Goal: Task Accomplishment & Management: Use online tool/utility

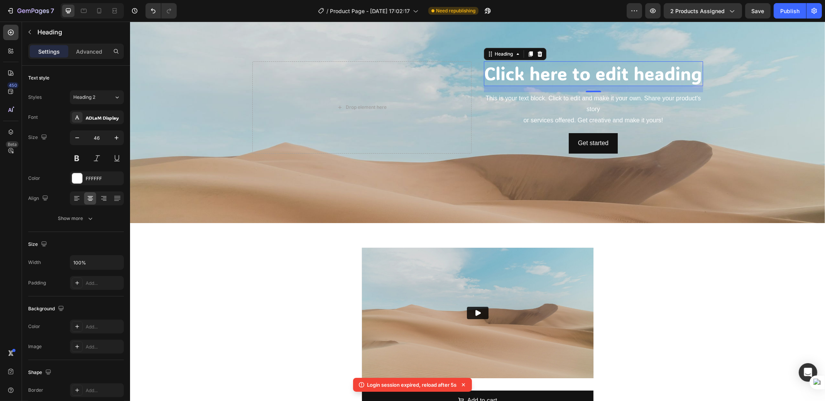
scroll to position [92, 0]
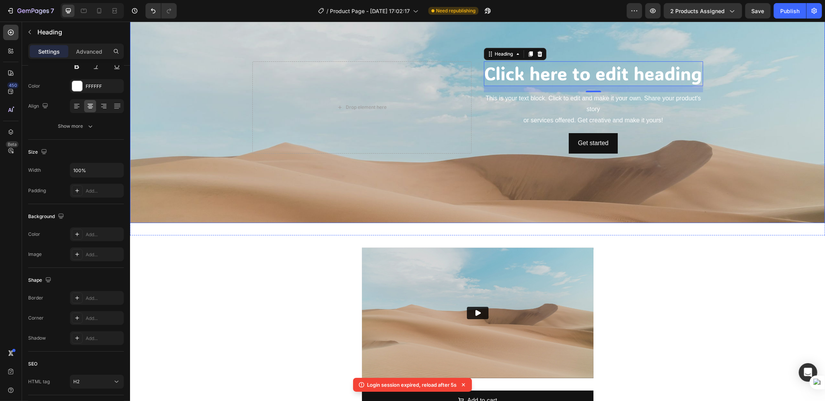
click at [161, 135] on div "Background Image" at bounding box center [477, 167] width 695 height 347
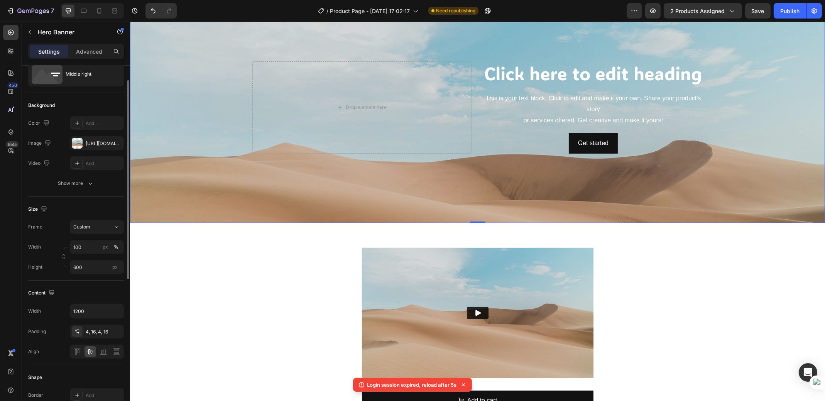
scroll to position [0, 0]
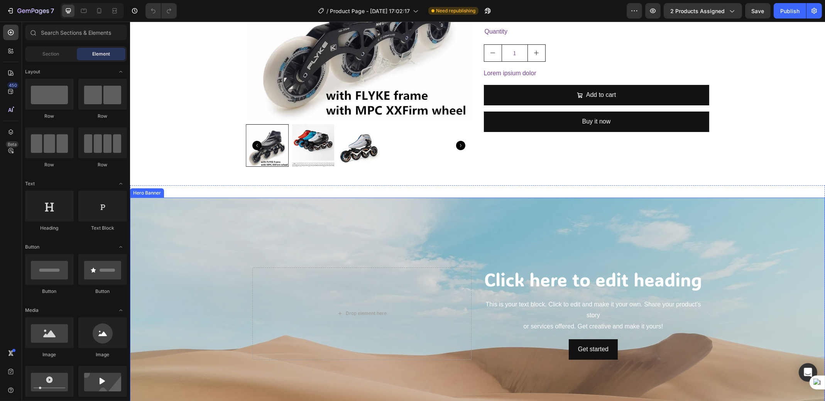
scroll to position [257, 0]
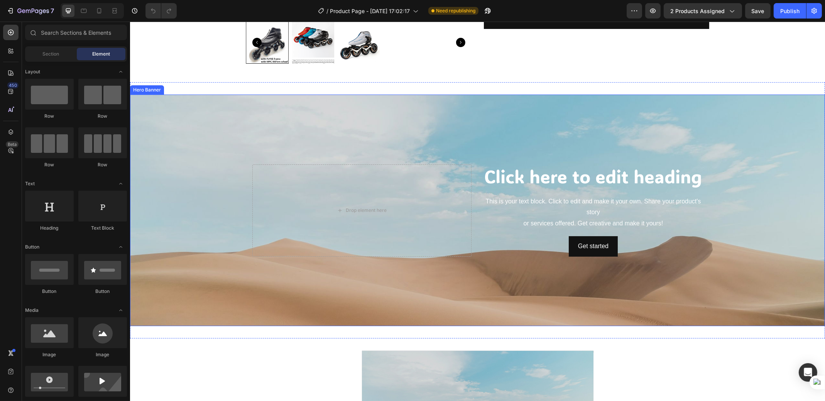
click at [275, 124] on div "Background Image" at bounding box center [477, 263] width 695 height 347
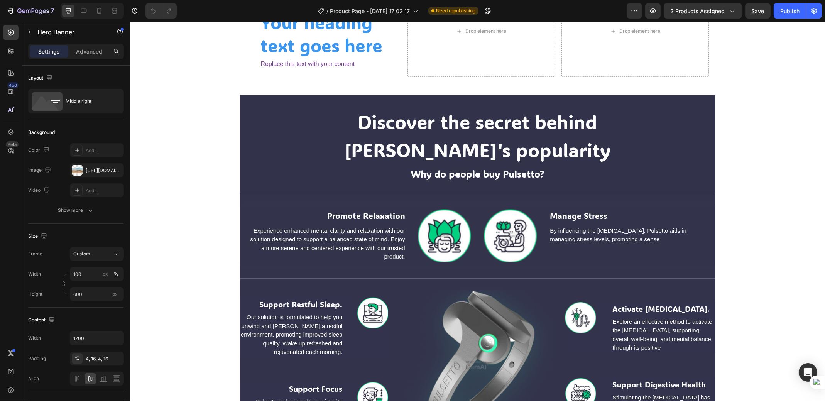
scroll to position [1357, 0]
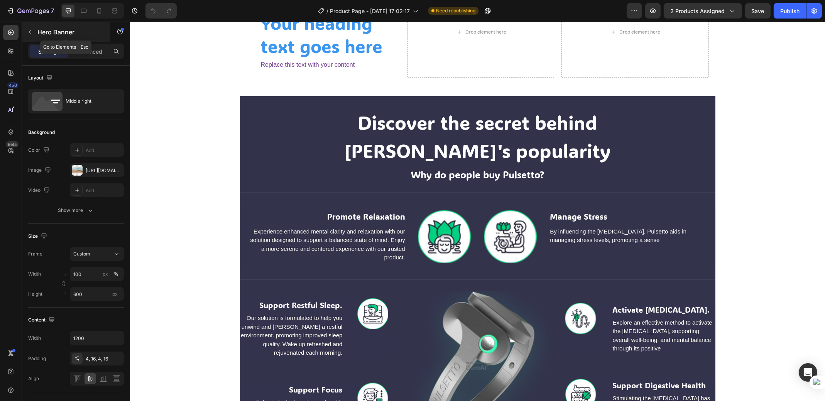
click at [29, 30] on icon "button" at bounding box center [30, 32] width 6 height 6
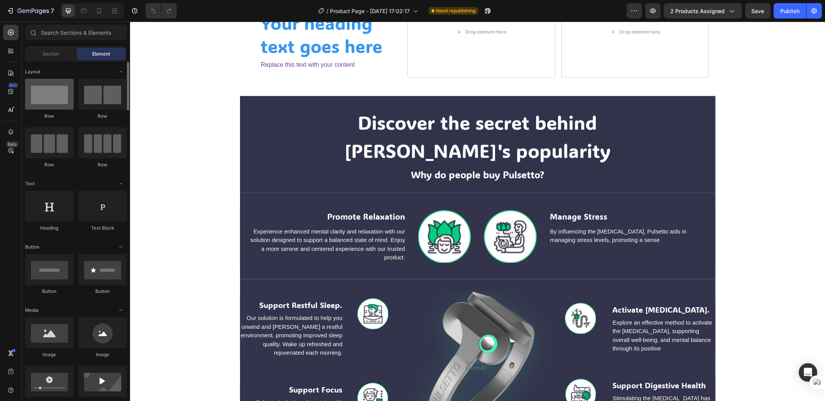
click at [52, 98] on div at bounding box center [49, 94] width 49 height 31
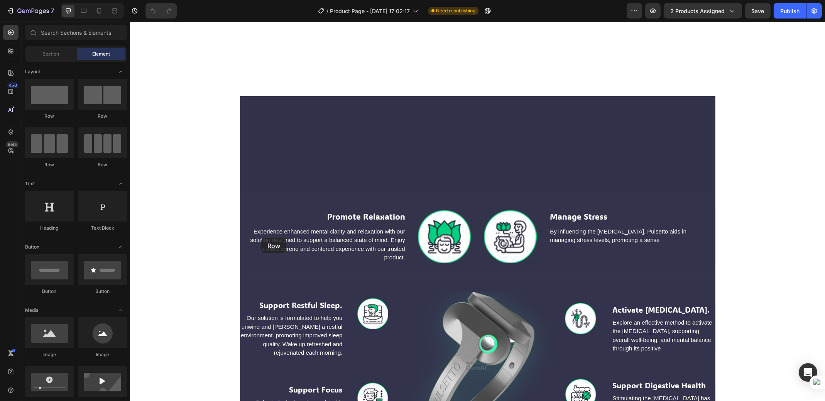
scroll to position [1563, 0]
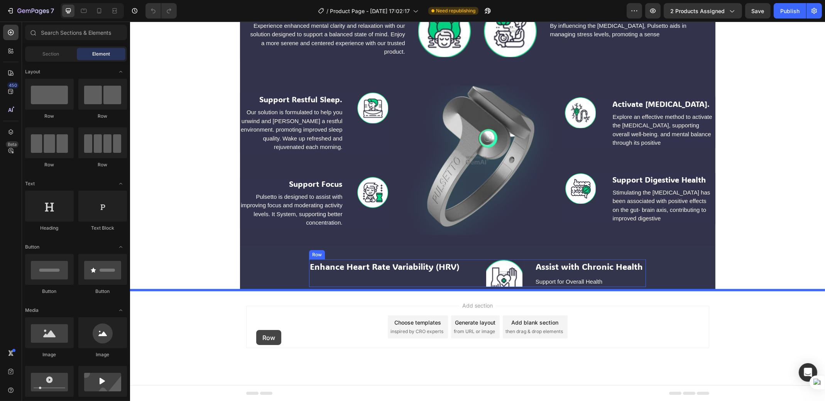
drag, startPoint x: 182, startPoint y: 119, endPoint x: 256, endPoint y: 330, distance: 223.2
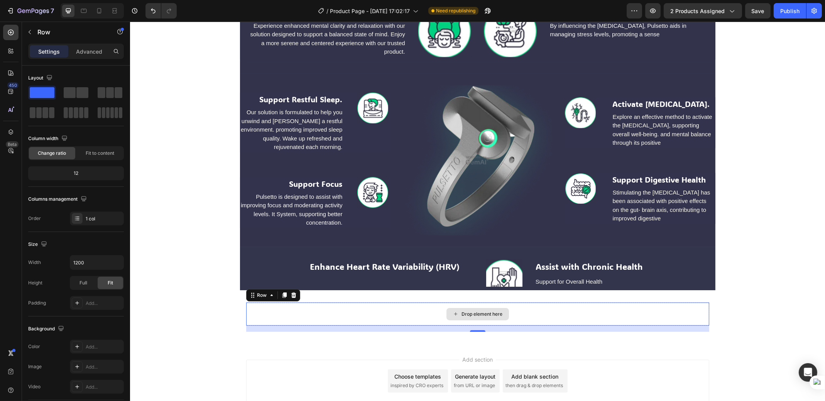
click at [468, 315] on div "Drop element here" at bounding box center [481, 314] width 41 height 6
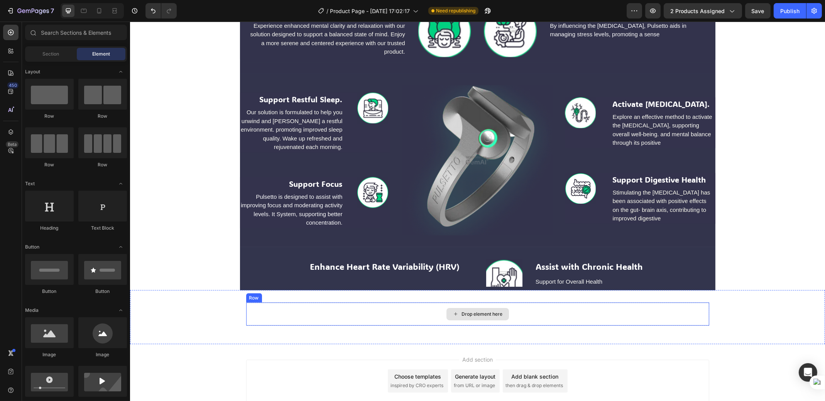
click at [332, 317] on div "Drop element here" at bounding box center [477, 313] width 463 height 23
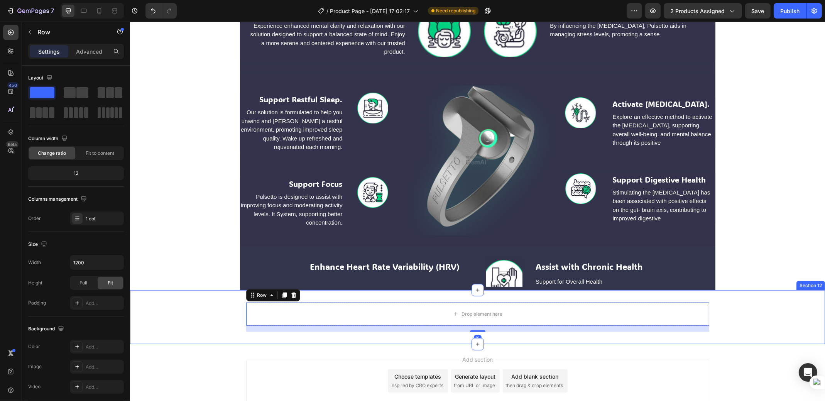
click at [196, 297] on div "Drop element here Row 16 Section 12" at bounding box center [477, 317] width 695 height 54
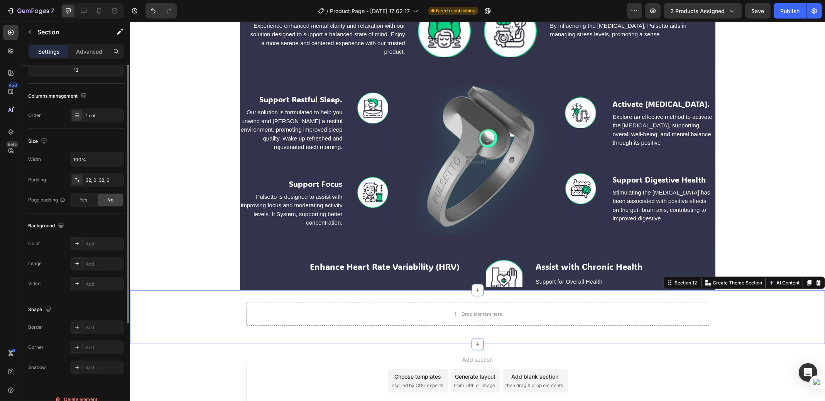
scroll to position [113, 0]
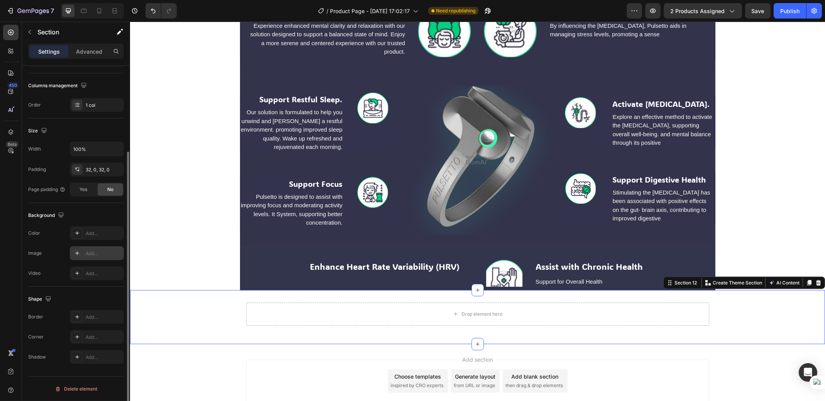
click at [91, 252] on div "Add..." at bounding box center [104, 253] width 36 height 7
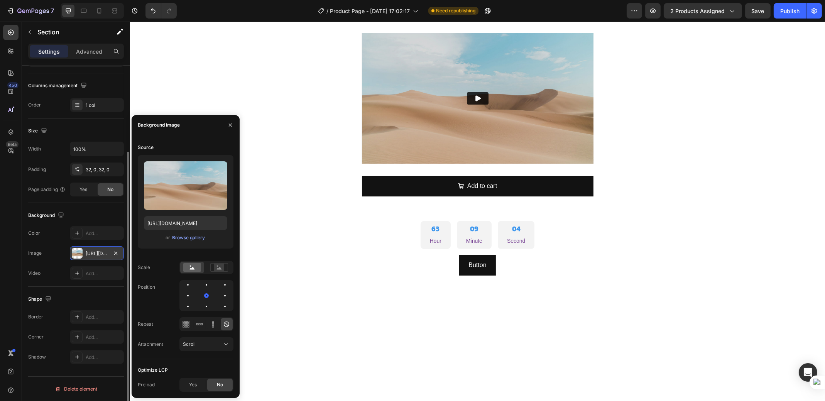
scroll to position [420, 0]
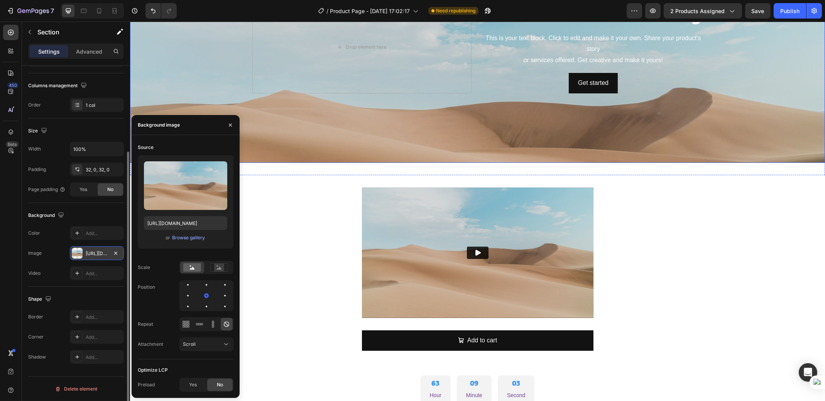
click at [354, 134] on div "Background Image" at bounding box center [477, 115] width 695 height 347
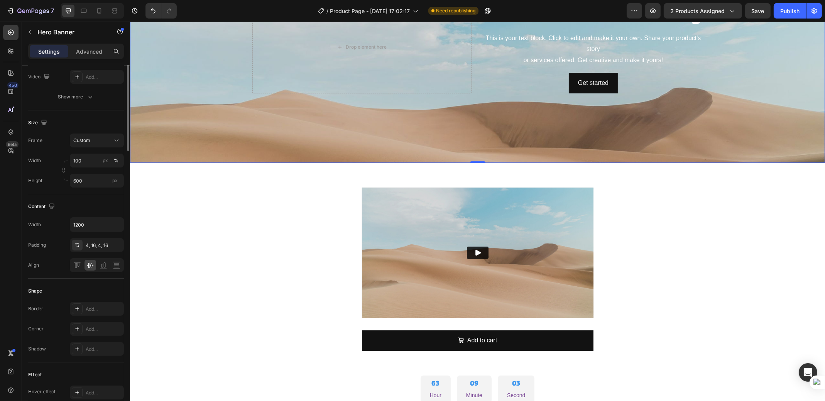
scroll to position [0, 0]
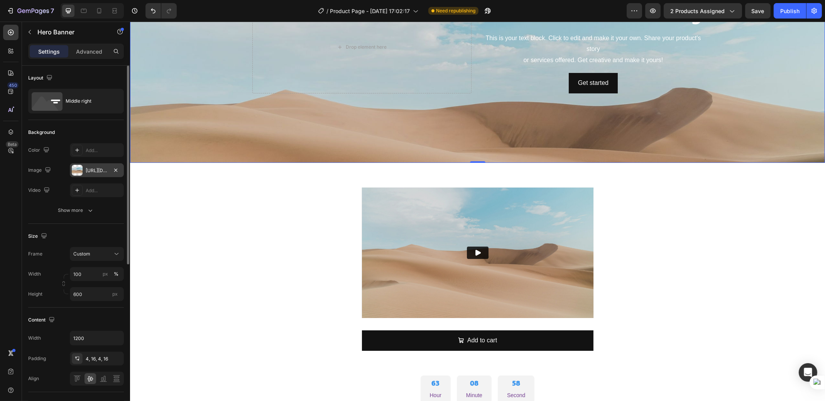
click at [100, 172] on div "[URL][DOMAIN_NAME]" at bounding box center [97, 170] width 22 height 7
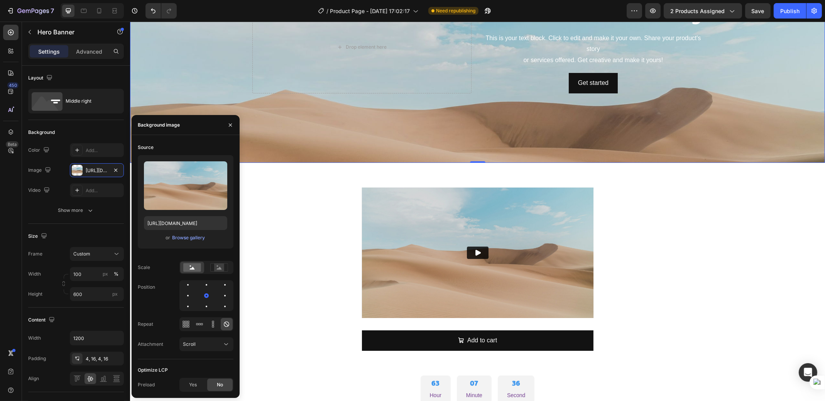
click at [9, 34] on icon at bounding box center [11, 33] width 8 height 8
click at [0, 0] on icon at bounding box center [0, 0] width 0 height 0
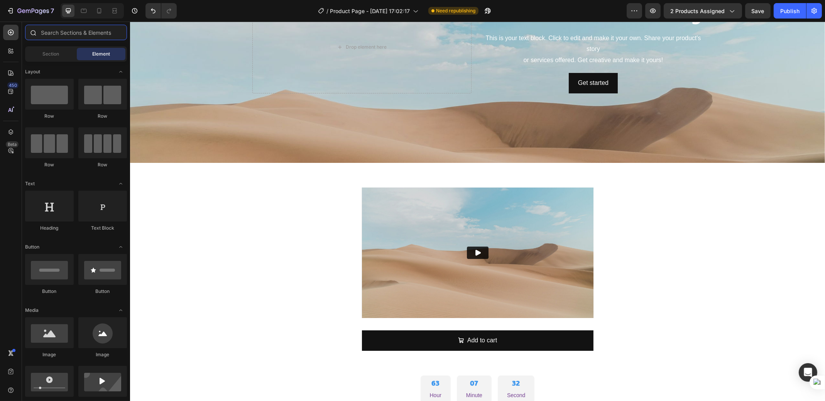
click at [67, 31] on input "text" at bounding box center [76, 32] width 102 height 15
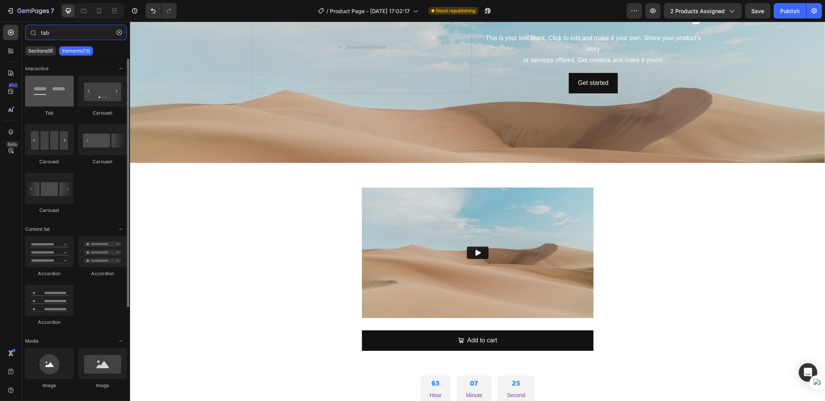
type input "tab"
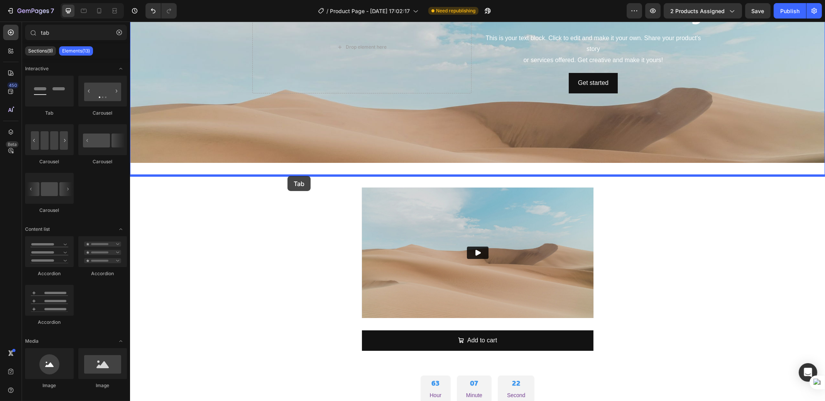
drag, startPoint x: 246, startPoint y: 181, endPoint x: 287, endPoint y: 176, distance: 41.6
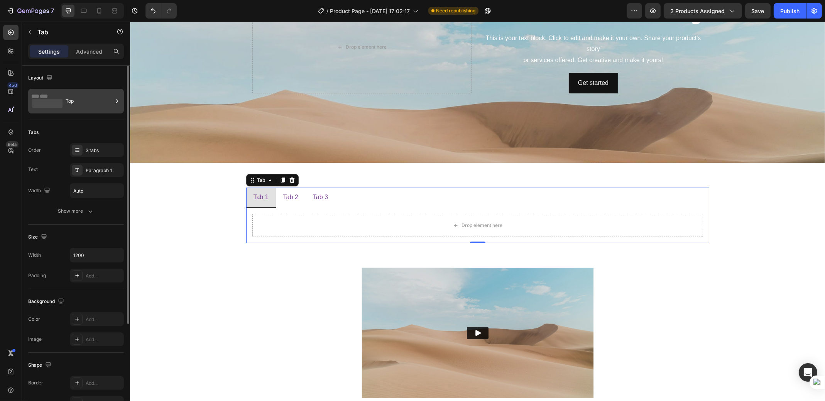
click at [82, 105] on div "Top" at bounding box center [89, 101] width 47 height 18
click at [71, 132] on div "Tabs" at bounding box center [76, 132] width 96 height 12
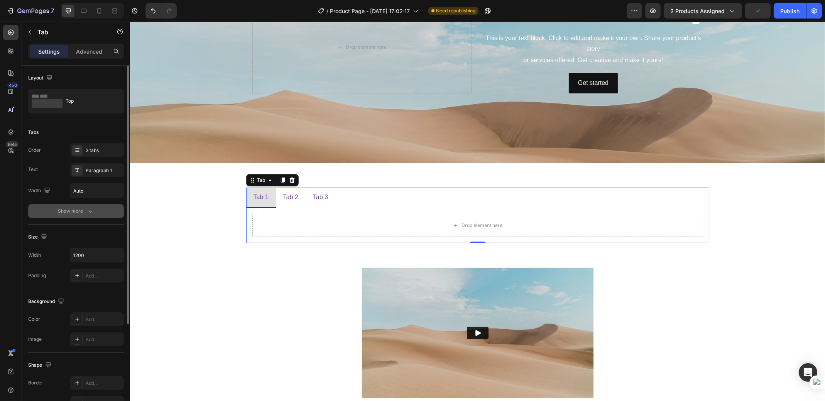
click at [78, 213] on div "Show more" at bounding box center [76, 211] width 36 height 8
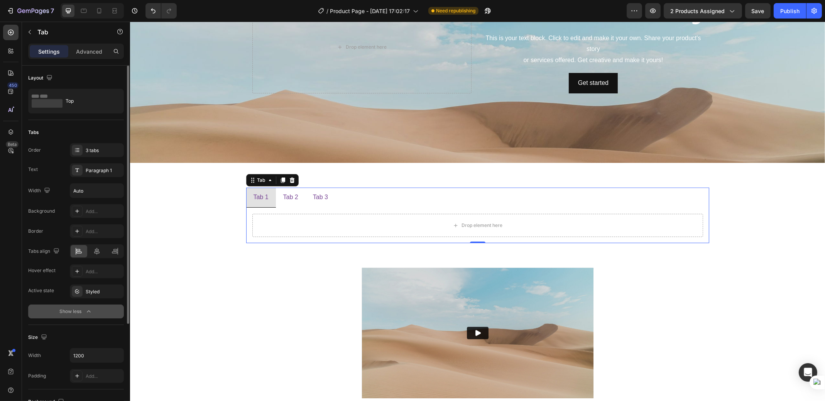
click at [79, 310] on div "Show less" at bounding box center [76, 311] width 33 height 8
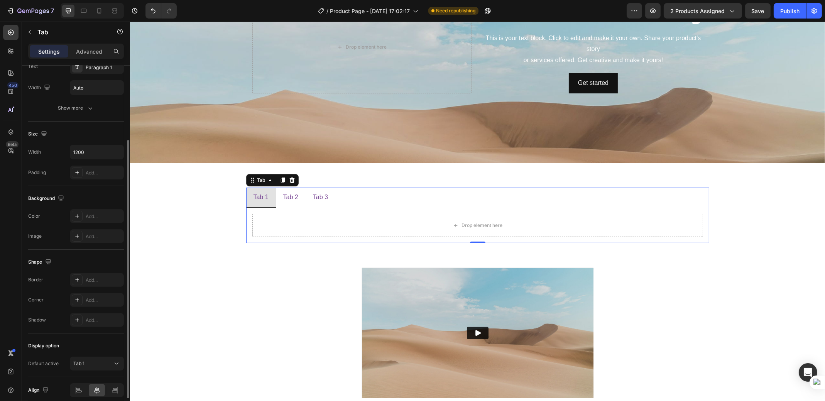
scroll to position [136, 0]
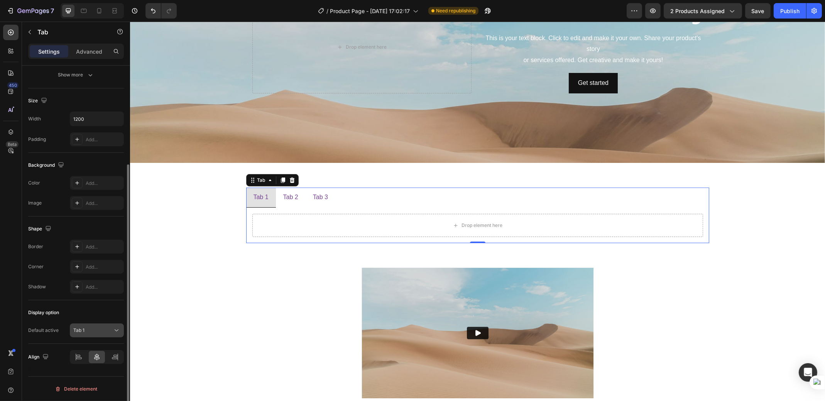
click at [97, 331] on div "Tab 1" at bounding box center [92, 330] width 39 height 7
click at [96, 329] on div "Tab 1" at bounding box center [92, 330] width 39 height 7
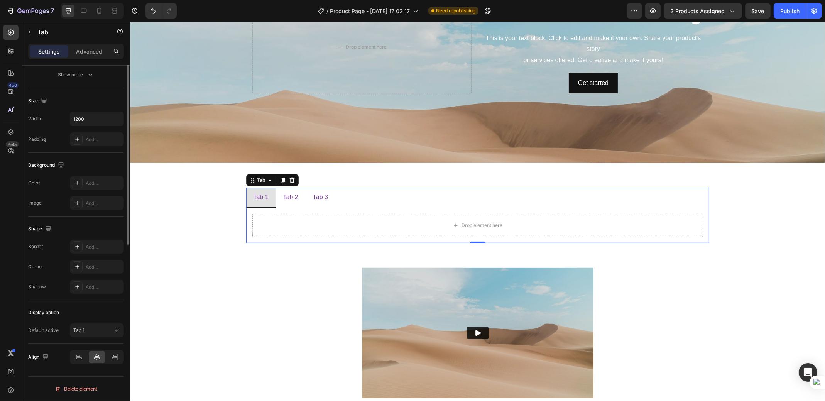
scroll to position [33, 0]
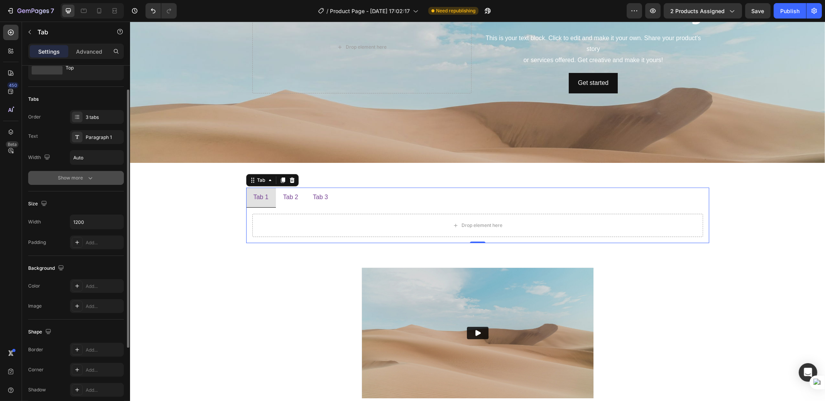
click at [76, 176] on div "Show more" at bounding box center [76, 178] width 36 height 8
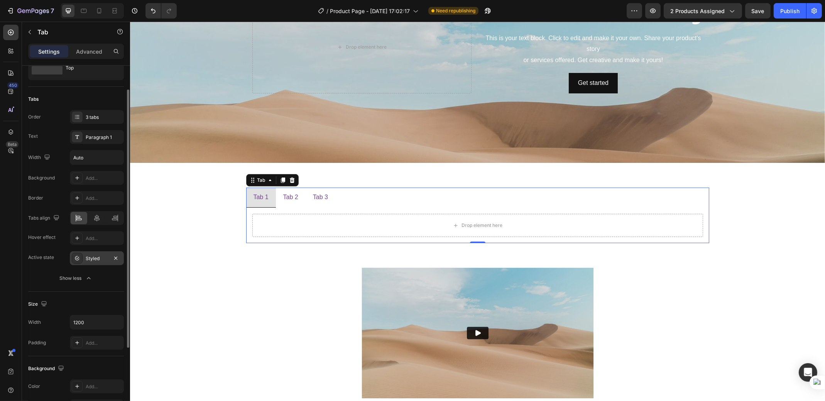
click at [88, 255] on div "Styled" at bounding box center [97, 258] width 22 height 7
click at [39, 274] on button "Show less" at bounding box center [76, 278] width 96 height 14
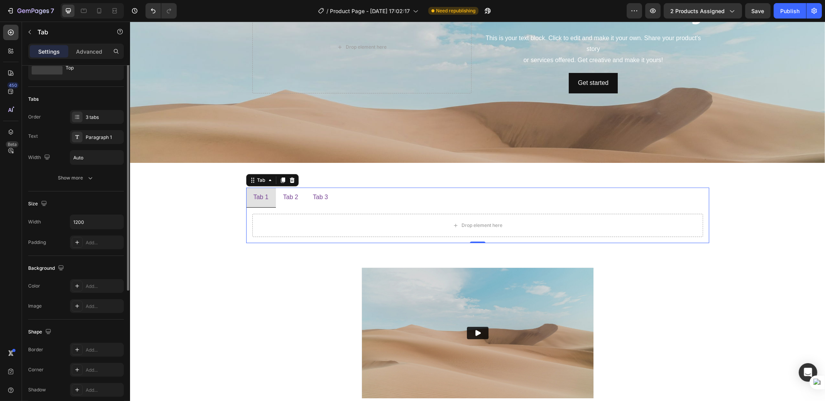
scroll to position [0, 0]
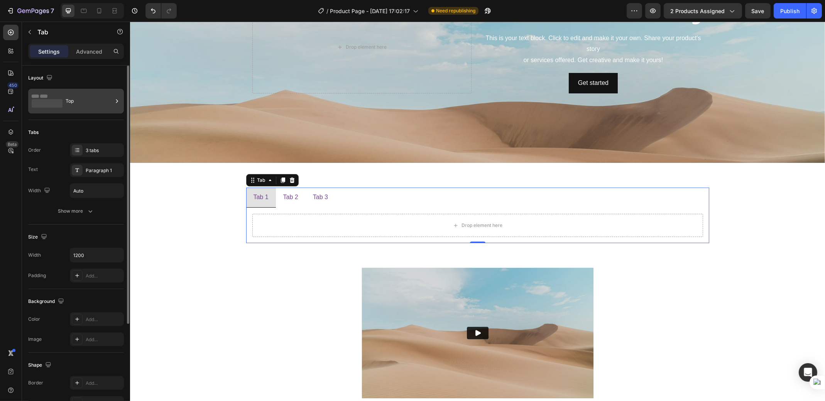
click at [84, 95] on div "Top" at bounding box center [89, 101] width 47 height 18
click at [59, 128] on div "Tabs" at bounding box center [76, 132] width 96 height 12
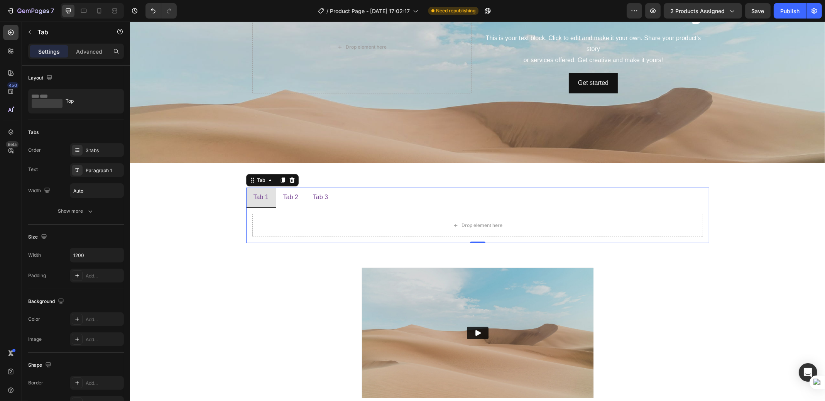
click at [263, 197] on div "Tab 1" at bounding box center [260, 197] width 17 height 13
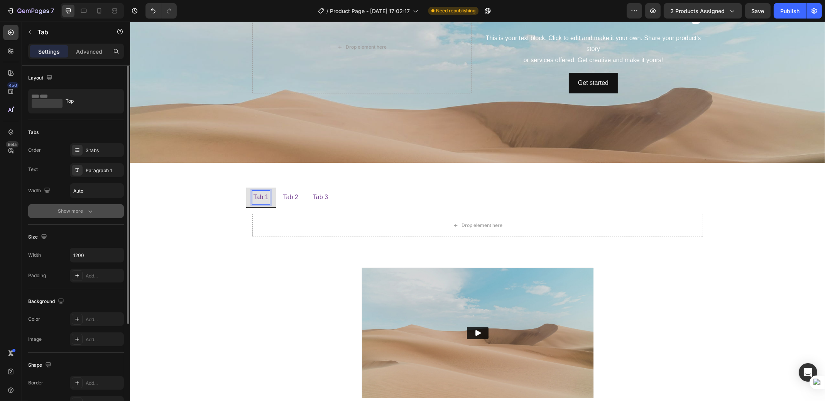
click at [85, 211] on div "Show more" at bounding box center [76, 211] width 36 height 8
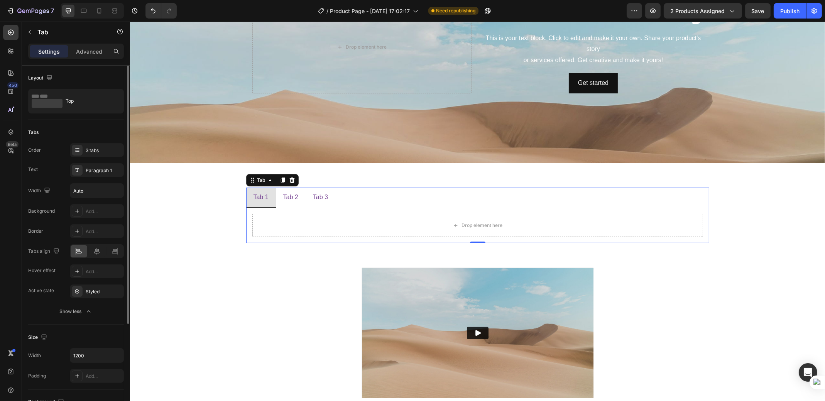
click at [55, 164] on div "Text Paragraph 1" at bounding box center [76, 170] width 96 height 14
click at [84, 104] on div "Top" at bounding box center [89, 101] width 47 height 18
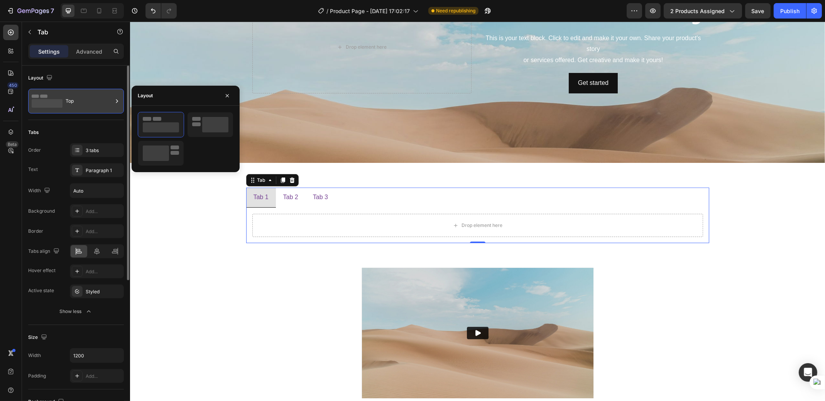
click at [84, 104] on div "Top" at bounding box center [89, 101] width 47 height 18
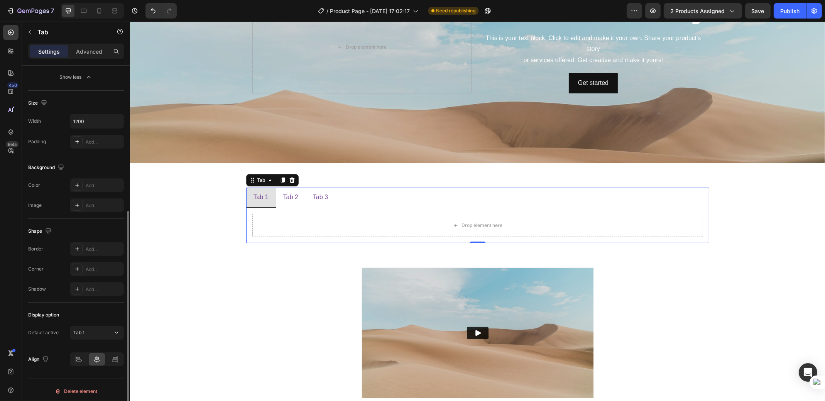
scroll to position [237, 0]
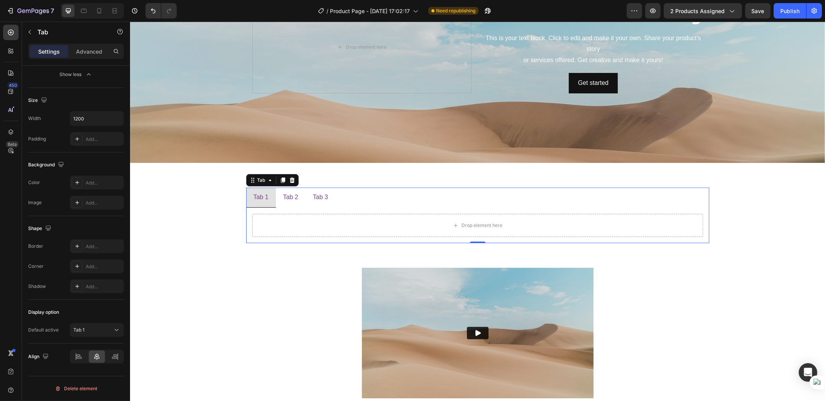
click at [229, 15] on div "/ Product Page - Aug 9, 17:02:17 Need republishing" at bounding box center [405, 10] width 444 height 15
